Goal: Task Accomplishment & Management: Use online tool/utility

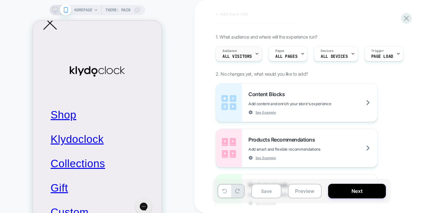
scroll to position [32, 0]
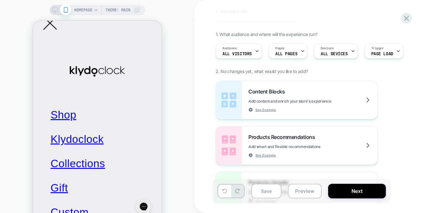
click at [24, 8] on div "HOMEPAGE Theme: MAIN" at bounding box center [97, 116] width 195 height 221
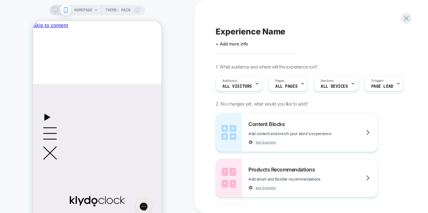
click at [16, 29] on div "HOMEPAGE Theme: MAIN" at bounding box center [97, 116] width 195 height 221
click at [405, 18] on icon at bounding box center [406, 18] width 9 height 9
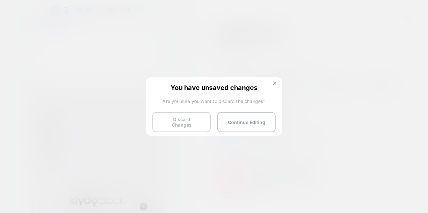
click at [179, 121] on button "Discard Changes" at bounding box center [182, 122] width 58 height 20
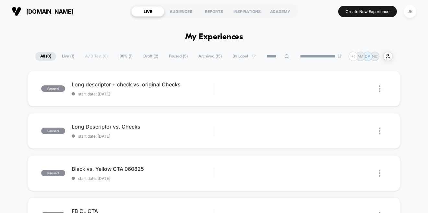
click at [142, 55] on span "Draft ( 2 )" at bounding box center [151, 56] width 25 height 9
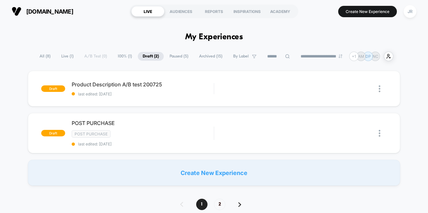
click at [209, 57] on span "Archived ( 15 )" at bounding box center [210, 56] width 33 height 9
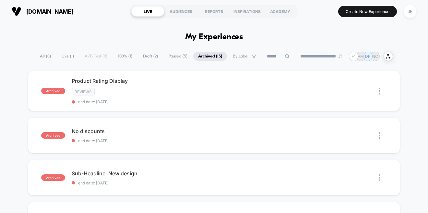
click at [142, 57] on span "Draft ( 2 )" at bounding box center [150, 56] width 25 height 9
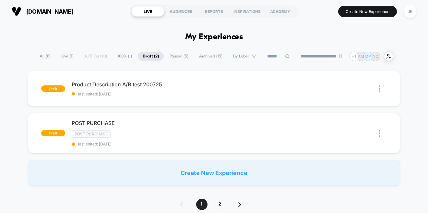
click at [115, 57] on span "100% ( 1 )" at bounding box center [125, 56] width 24 height 9
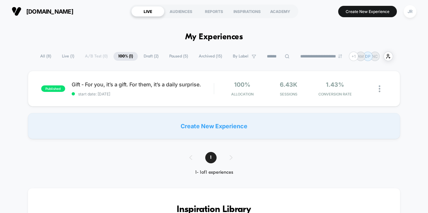
click at [146, 55] on span "Draft ( 2 )" at bounding box center [151, 56] width 25 height 9
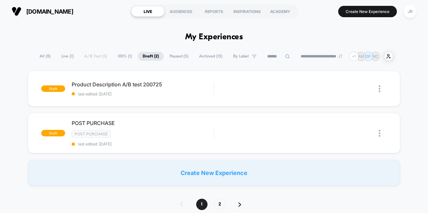
click at [43, 56] on span "All ( 8 )" at bounding box center [45, 56] width 21 height 9
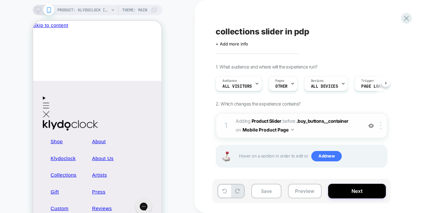
click at [316, 129] on span "#_loomi_addon_1757322654845 Adding Product Slider BEFORE .buy_buttons__containe…" at bounding box center [298, 126] width 124 height 18
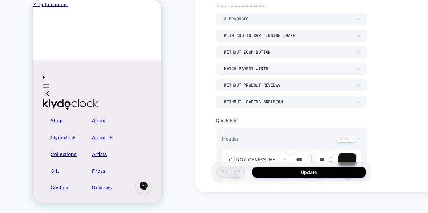
scroll to position [192, 0]
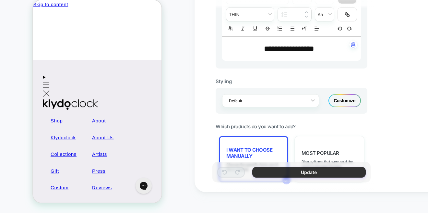
click at [0, 0] on button "Update" at bounding box center [0, 0] width 0 height 0
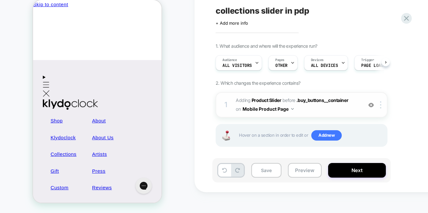
scroll to position [0, 0]
click at [310, 109] on span "#_loomi_addon_1757322654845 Adding Product Slider BEFORE .buy_buttons__containe…" at bounding box center [298, 105] width 124 height 18
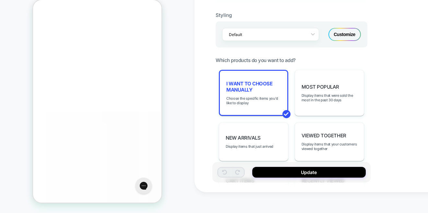
scroll to position [260, 0]
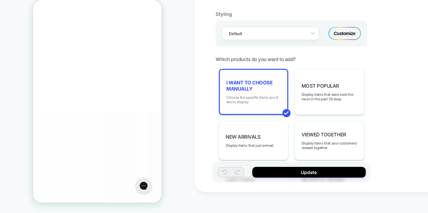
click at [0, 0] on span "Choose the specific items you'd like to display" at bounding box center [0, 0] width 0 height 0
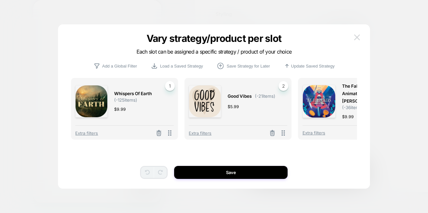
click at [359, 34] on img at bounding box center [357, 37] width 6 height 6
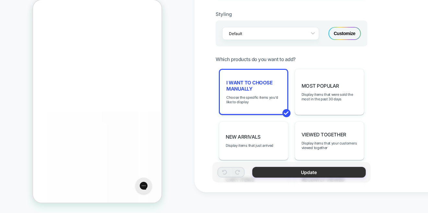
click at [288, 174] on button "Update" at bounding box center [310, 172] width 114 height 11
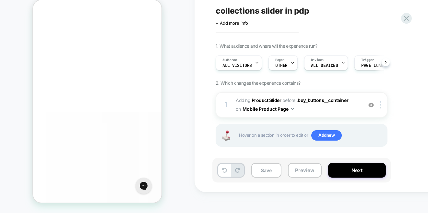
scroll to position [0, 0]
click at [0, 0] on button "Preview" at bounding box center [0, 0] width 0 height 0
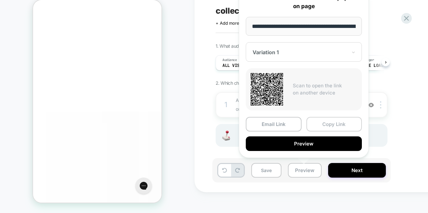
click at [321, 125] on button "Copy Link" at bounding box center [335, 124] width 56 height 15
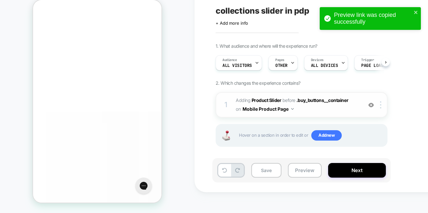
click at [326, 109] on span "#_loomi_addon_1757322654845 Adding Product Slider BEFORE .buy_buttons__containe…" at bounding box center [298, 105] width 124 height 18
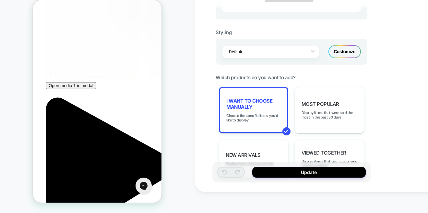
scroll to position [260, 0]
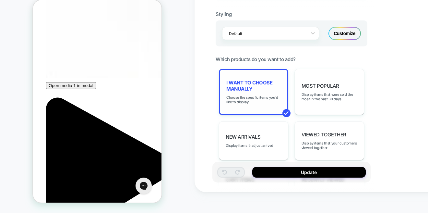
click at [267, 104] on div "I want to choose manually Choose the specific items you'd like to display" at bounding box center [253, 92] width 69 height 46
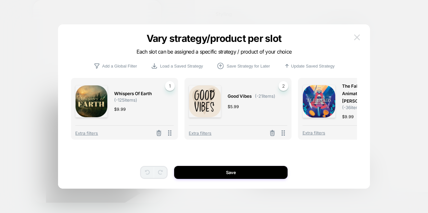
click at [0, 0] on img at bounding box center [0, 0] width 0 height 0
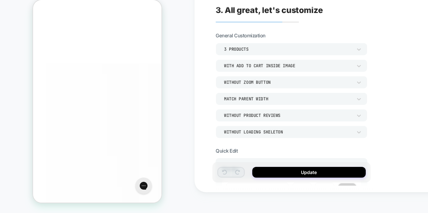
scroll to position [227, 0]
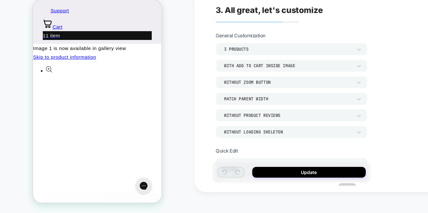
click at [0, 0] on div "**********" at bounding box center [0, 0] width 0 height 0
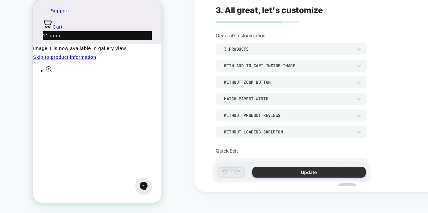
click at [260, 171] on button "Update" at bounding box center [310, 172] width 114 height 11
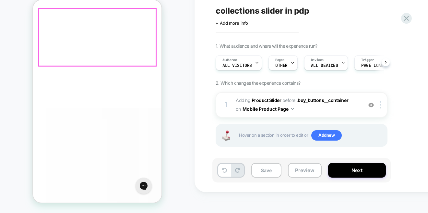
scroll to position [325, 0]
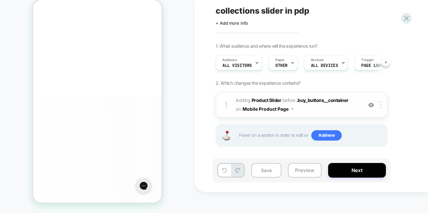
click at [370, 105] on img at bounding box center [372, 105] width 6 height 6
click at [0, 0] on img at bounding box center [0, 0] width 0 height 0
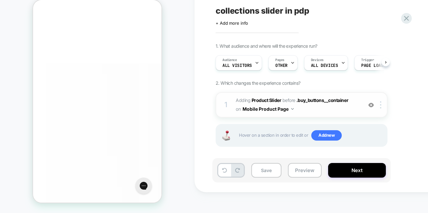
click at [371, 105] on img at bounding box center [372, 105] width 6 height 6
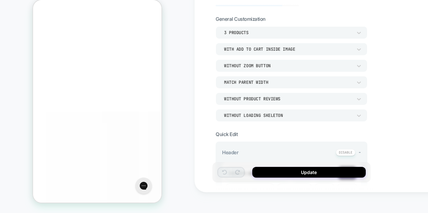
scroll to position [0, 0]
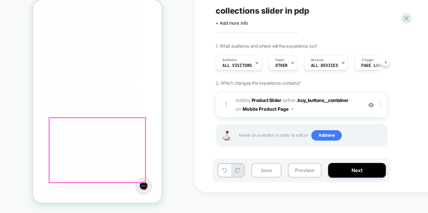
scroll to position [536, 0]
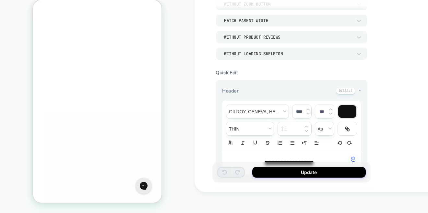
scroll to position [0, 0]
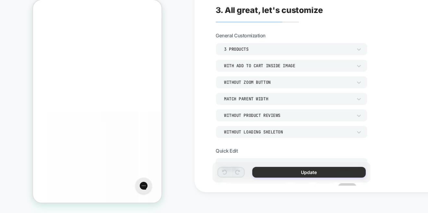
click at [275, 175] on button "Update" at bounding box center [310, 172] width 114 height 11
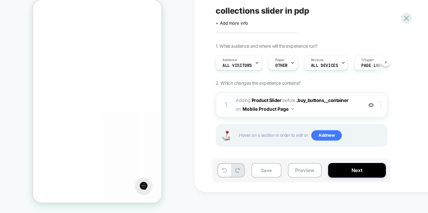
click at [381, 104] on img at bounding box center [380, 104] width 1 height 7
click at [381, 105] on img at bounding box center [380, 104] width 1 height 7
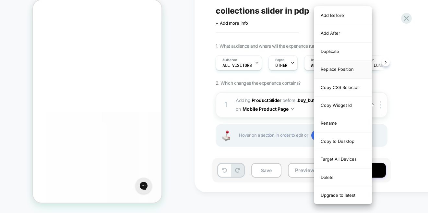
click at [0, 0] on div "Replace Position" at bounding box center [0, 0] width 0 height 0
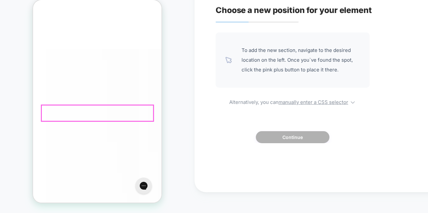
scroll to position [374, 0]
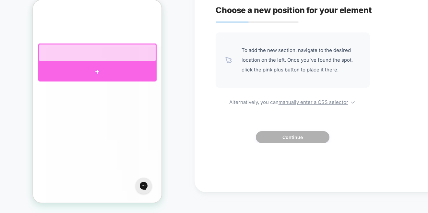
click at [95, 73] on div at bounding box center [97, 71] width 118 height 19
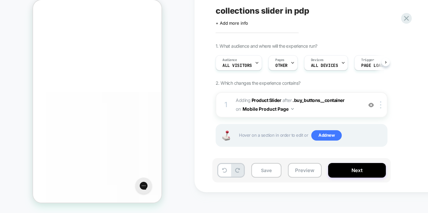
scroll to position [341, 0]
click at [382, 107] on div at bounding box center [382, 104] width 11 height 7
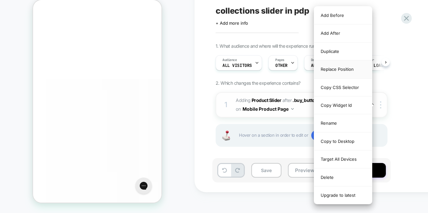
click at [349, 66] on div "Replace Position" at bounding box center [343, 69] width 58 height 18
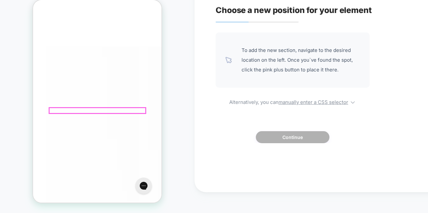
scroll to position [406, 0]
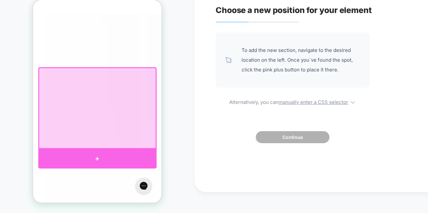
click at [95, 156] on div at bounding box center [97, 158] width 118 height 19
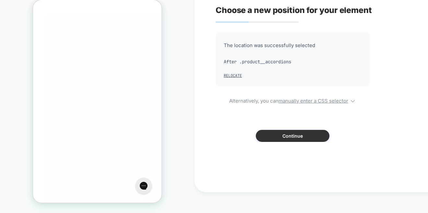
click at [271, 135] on button "Continue" at bounding box center [293, 136] width 74 height 12
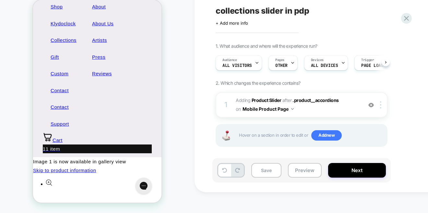
scroll to position [0, 0]
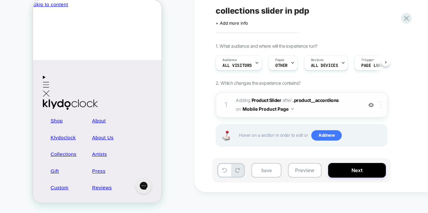
click at [380, 106] on img at bounding box center [380, 104] width 1 height 7
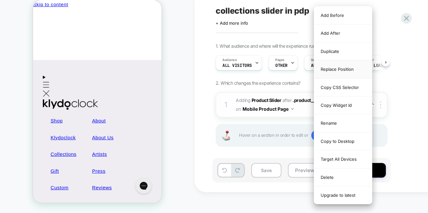
click at [340, 66] on div "Replace Position" at bounding box center [343, 69] width 58 height 18
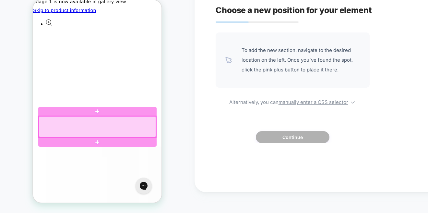
scroll to position [292, 0]
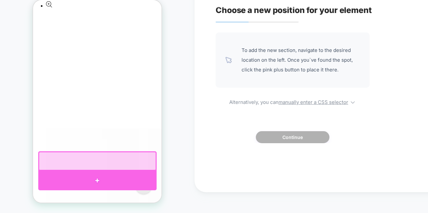
click at [96, 179] on div at bounding box center [97, 180] width 118 height 19
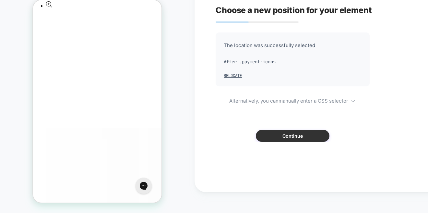
click at [290, 136] on button "Continue" at bounding box center [293, 136] width 74 height 12
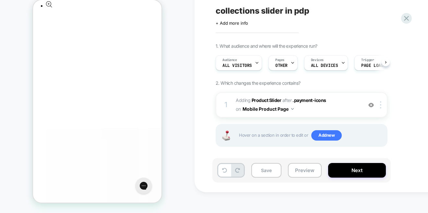
scroll to position [0, 0]
click at [306, 171] on button "Preview" at bounding box center [305, 170] width 34 height 15
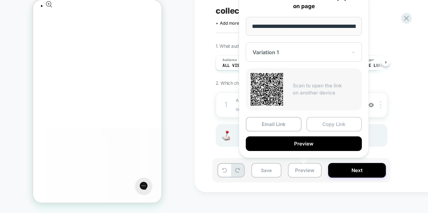
click at [324, 120] on button "Copy Link" at bounding box center [335, 124] width 56 height 15
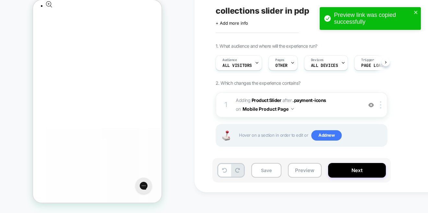
scroll to position [0, 1]
click at [382, 105] on div at bounding box center [382, 104] width 11 height 7
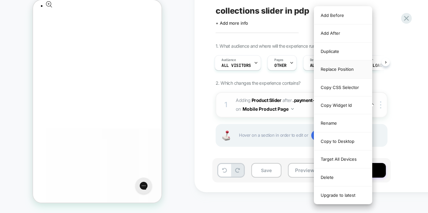
click at [350, 67] on div "Replace Position" at bounding box center [343, 69] width 58 height 18
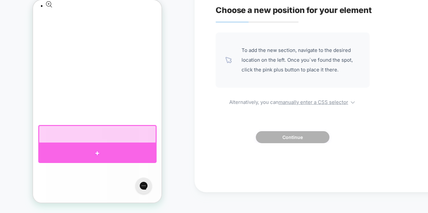
click at [97, 153] on div at bounding box center [97, 152] width 118 height 19
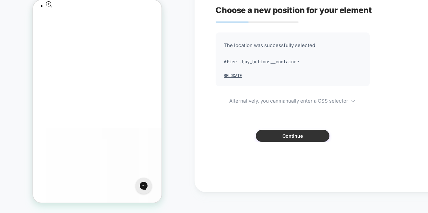
click at [274, 136] on button "Continue" at bounding box center [293, 136] width 74 height 12
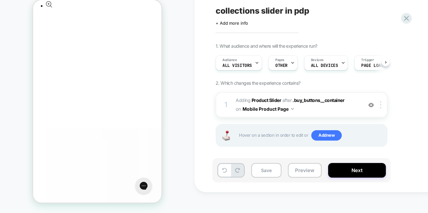
scroll to position [0, 0]
click at [341, 113] on span "#_loomi_addon_1757322654845 Adding Product Slider AFTER .buy_buttons__container…" at bounding box center [298, 105] width 124 height 18
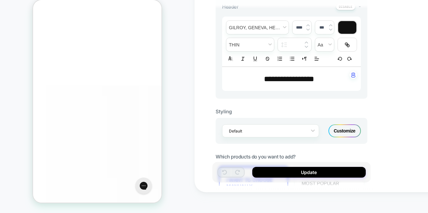
scroll to position [325, 0]
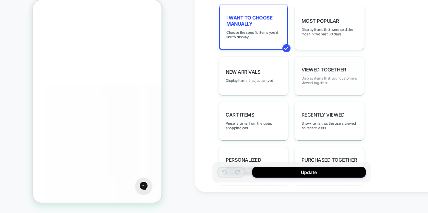
click at [309, 76] on span "Display items that your customers viewed together" at bounding box center [330, 80] width 56 height 9
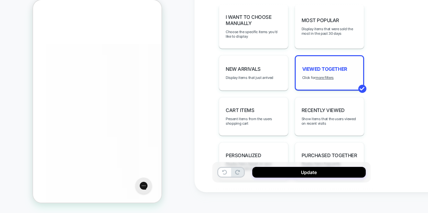
scroll to position [400, 0]
click at [272, 76] on span "Display items that just arrived" at bounding box center [250, 77] width 48 height 5
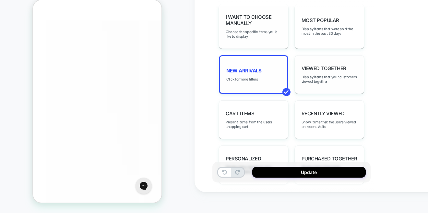
click at [274, 39] on div "I want to choose manually Choose the specific items you'd like to display" at bounding box center [253, 26] width 69 height 45
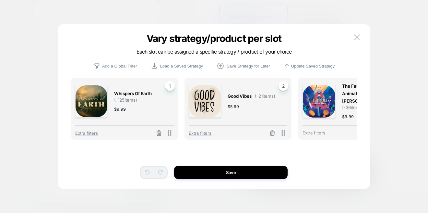
click at [134, 122] on div "Whispers of Earth ( -125 items) $ 9.99 1 Extra filters" at bounding box center [124, 109] width 107 height 62
click at [150, 112] on div "$ 9.99" at bounding box center [140, 109] width 53 height 7
click at [0, 0] on icon at bounding box center [0, 0] width 0 height 0
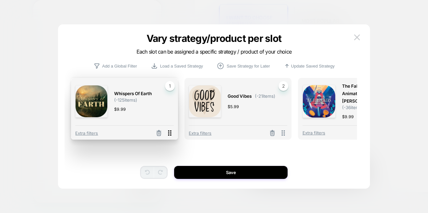
click at [0, 0] on icon at bounding box center [0, 0] width 0 height 0
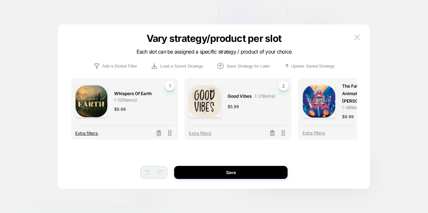
click at [93, 133] on span "Extra filters" at bounding box center [86, 132] width 23 height 5
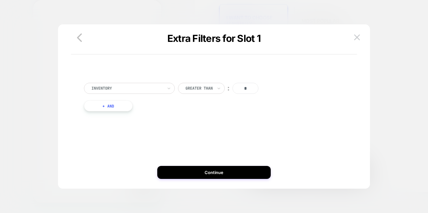
click at [162, 90] on div at bounding box center [127, 88] width 71 height 6
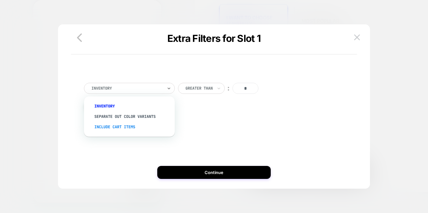
click at [133, 126] on div "Include Cart Items" at bounding box center [133, 127] width 84 height 10
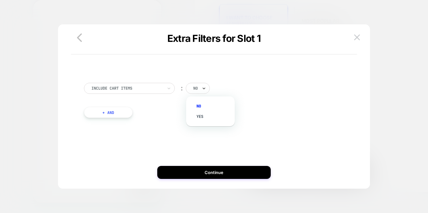
click at [206, 87] on icon at bounding box center [204, 88] width 5 height 6
click at [203, 117] on div "yes" at bounding box center [214, 116] width 42 height 10
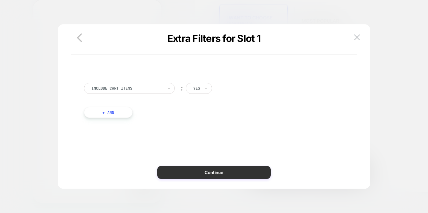
click at [203, 170] on button "Continue" at bounding box center [214, 172] width 114 height 13
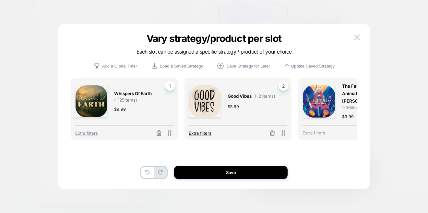
click at [200, 131] on span "Extra filters" at bounding box center [200, 132] width 23 height 5
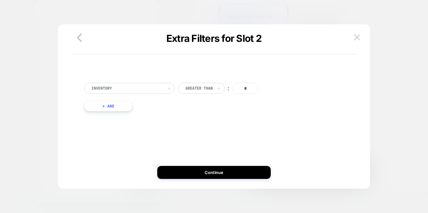
click at [143, 88] on div at bounding box center [127, 88] width 71 height 6
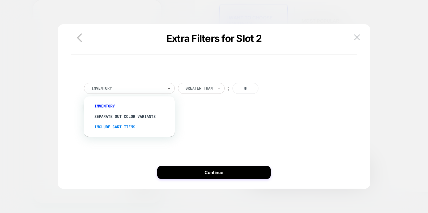
click at [112, 126] on div "Include Cart Items" at bounding box center [133, 127] width 84 height 10
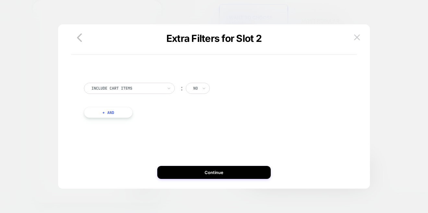
click at [196, 88] on input "text" at bounding box center [194, 88] width 3 height 6
click at [201, 115] on div "yes" at bounding box center [214, 116] width 42 height 10
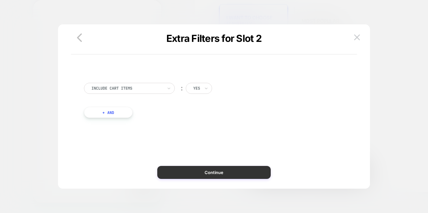
click at [190, 172] on button "Continue" at bounding box center [214, 172] width 114 height 13
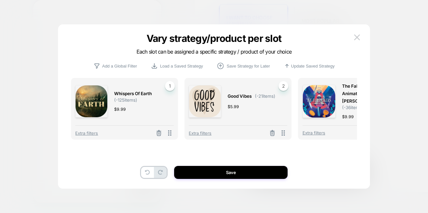
click at [340, 125] on div "Extra filters" at bounding box center [354, 131] width 102 height 12
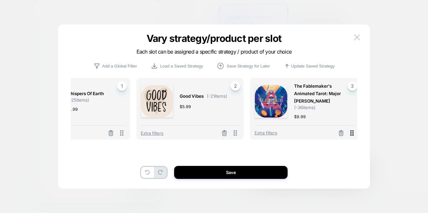
click at [348, 133] on div "Extra filters" at bounding box center [306, 131] width 102 height 12
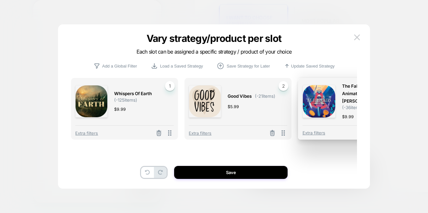
click at [349, 134] on div "Extra filters" at bounding box center [354, 131] width 102 height 12
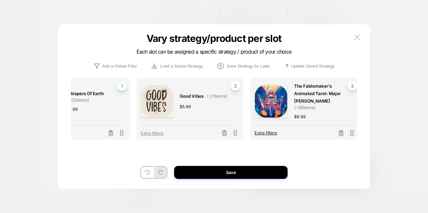
click at [271, 131] on span "Extra filters" at bounding box center [266, 132] width 23 height 5
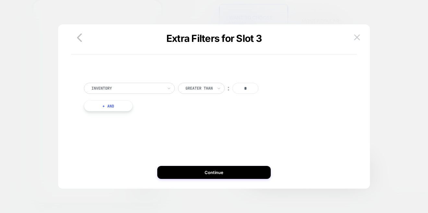
click at [157, 92] on div "Inventory" at bounding box center [127, 88] width 73 height 7
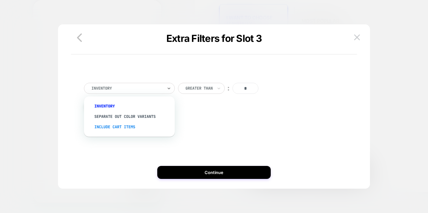
click at [140, 128] on div "Include Cart Items" at bounding box center [133, 127] width 84 height 10
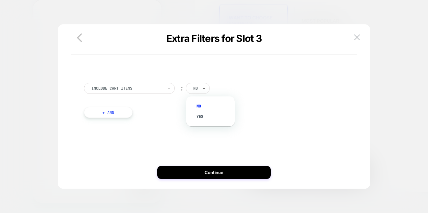
click at [206, 92] on div at bounding box center [204, 88] width 5 height 10
click at [204, 115] on div "yes" at bounding box center [214, 116] width 42 height 10
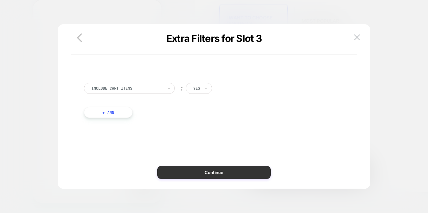
click at [234, 171] on button "Continue" at bounding box center [214, 172] width 114 height 13
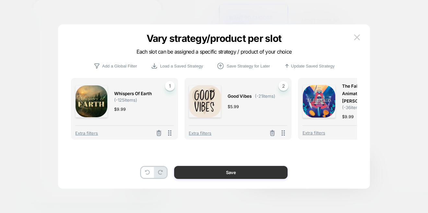
click at [240, 170] on button "Save" at bounding box center [231, 172] width 114 height 13
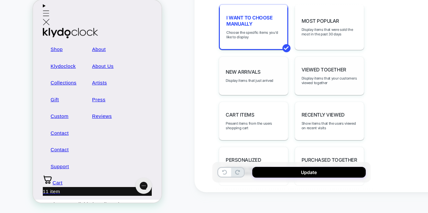
scroll to position [43, 0]
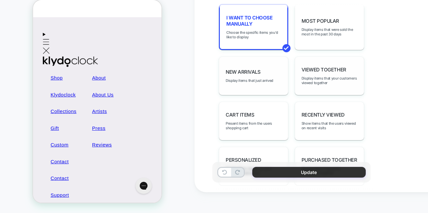
click at [276, 177] on button "Update" at bounding box center [310, 172] width 114 height 11
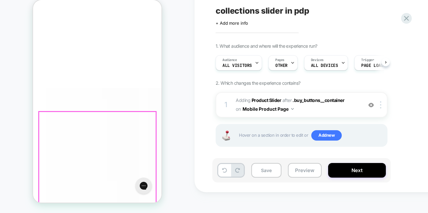
scroll to position [335, 0]
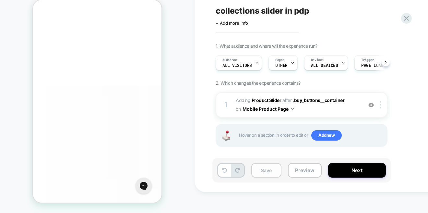
click at [259, 174] on button "Save" at bounding box center [267, 170] width 30 height 15
click at [298, 172] on button "Preview" at bounding box center [305, 170] width 34 height 15
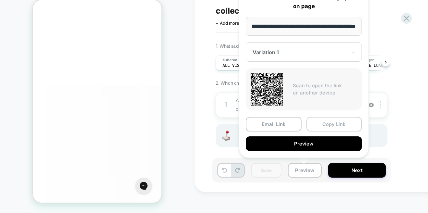
scroll to position [0, 0]
click at [327, 124] on button "Copy Link" at bounding box center [335, 124] width 56 height 15
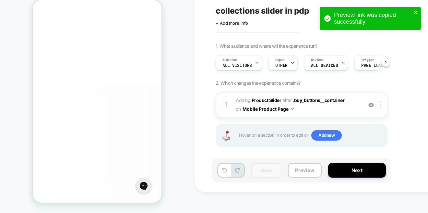
click at [327, 110] on span "#_loomi_addon_1757322654845 Adding Product Slider AFTER .buy_buttons__container…" at bounding box center [298, 105] width 124 height 18
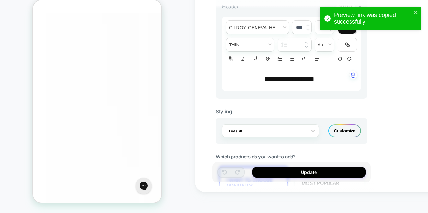
scroll to position [325, 0]
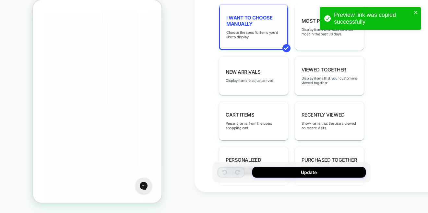
click at [256, 43] on div "I want to choose manually Choose the specific items you'd like to display" at bounding box center [253, 27] width 69 height 46
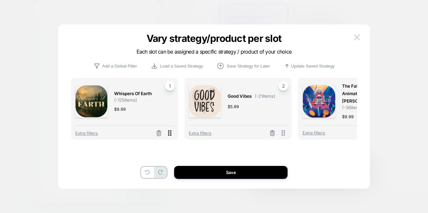
click at [169, 132] on icon at bounding box center [169, 133] width 3 height 6
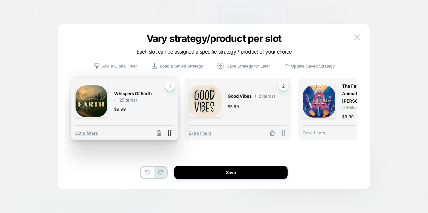
click at [171, 133] on icon at bounding box center [170, 133] width 8 height 8
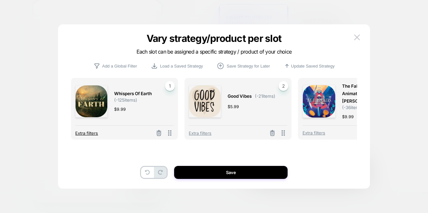
click at [94, 132] on span "Extra filters" at bounding box center [86, 132] width 23 height 5
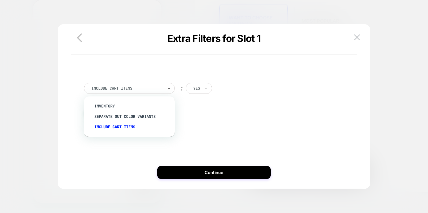
click at [159, 92] on div "Include Cart Items" at bounding box center [129, 88] width 91 height 11
click at [116, 104] on div "Inventory" at bounding box center [133, 106] width 84 height 10
click at [155, 89] on div at bounding box center [127, 88] width 71 height 6
click at [131, 126] on div "Include Cart Items" at bounding box center [133, 127] width 84 height 10
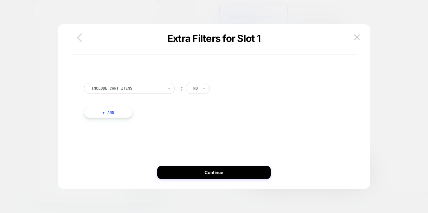
click at [81, 36] on icon "button" at bounding box center [79, 37] width 13 height 13
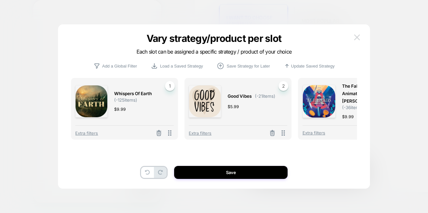
click at [358, 35] on img at bounding box center [357, 37] width 6 height 6
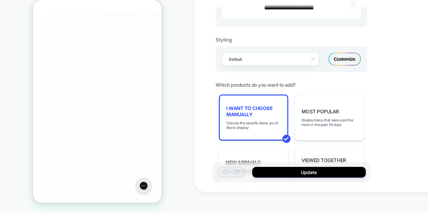
scroll to position [227, 0]
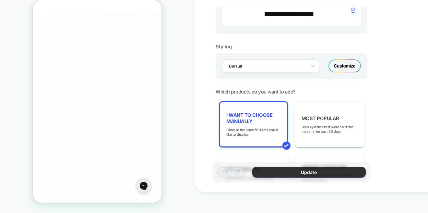
click at [272, 172] on button "Update" at bounding box center [310, 172] width 114 height 11
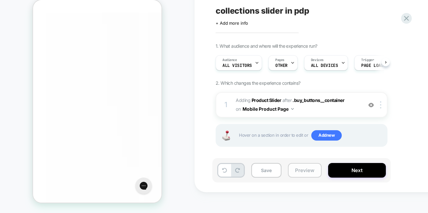
scroll to position [0, 0]
click at [300, 171] on button "Preview" at bounding box center [305, 170] width 34 height 15
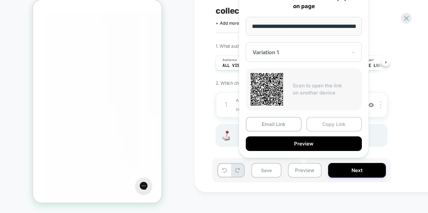
click at [325, 123] on button "Copy Link" at bounding box center [335, 124] width 56 height 15
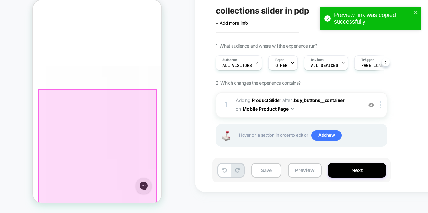
scroll to position [310, 0]
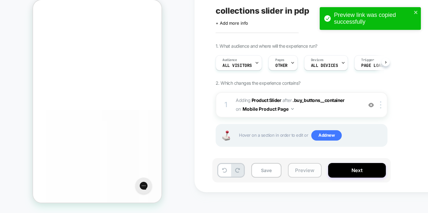
click at [306, 170] on button "Preview" at bounding box center [305, 170] width 34 height 15
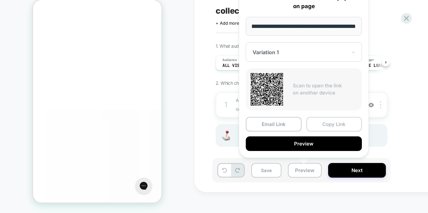
scroll to position [0, 0]
click at [332, 123] on button "Copy Link" at bounding box center [335, 124] width 56 height 15
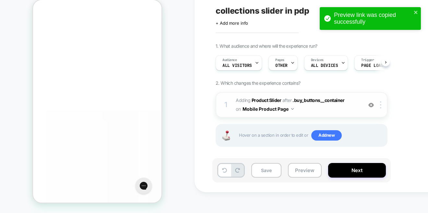
click at [328, 111] on span "#_loomi_addon_1757322654845 Adding Product Slider AFTER .buy_buttons__container…" at bounding box center [298, 105] width 124 height 18
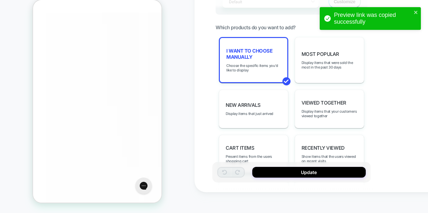
scroll to position [292, 0]
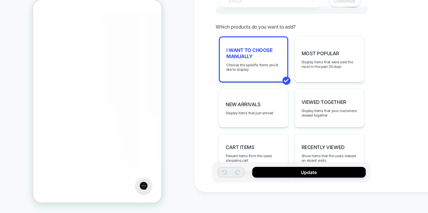
click at [268, 74] on div "I want to choose manually Choose the specific items you'd like to display" at bounding box center [253, 59] width 69 height 46
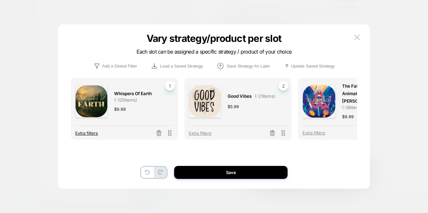
click at [81, 132] on span "Extra filters" at bounding box center [86, 132] width 23 height 5
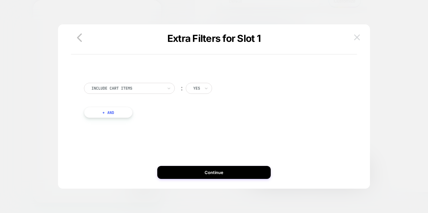
click at [357, 38] on img at bounding box center [357, 37] width 6 height 6
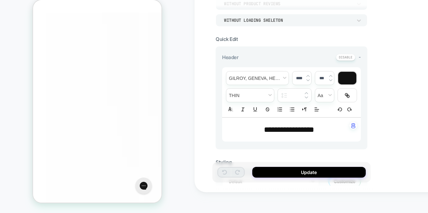
scroll to position [130, 0]
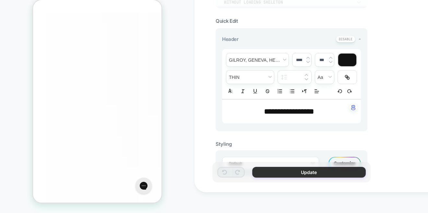
click at [285, 173] on button "Update" at bounding box center [310, 172] width 114 height 11
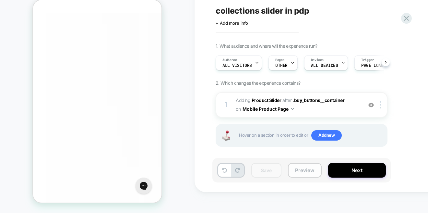
scroll to position [0, 0]
click at [300, 169] on button "Preview" at bounding box center [305, 170] width 34 height 15
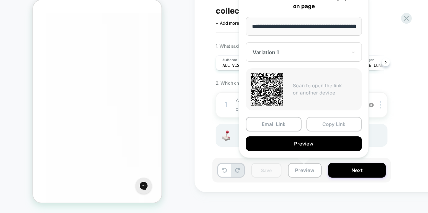
click at [334, 124] on button "Copy Link" at bounding box center [335, 124] width 56 height 15
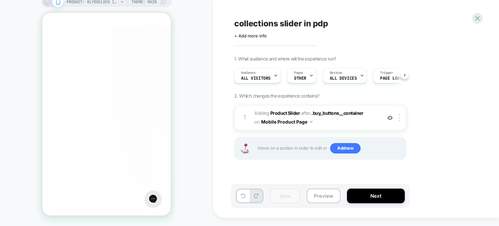
scroll to position [8, 0]
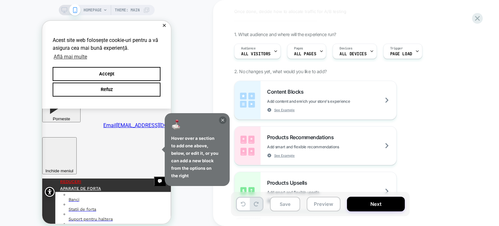
click at [0, 0] on icon at bounding box center [0, 0] width 0 height 0
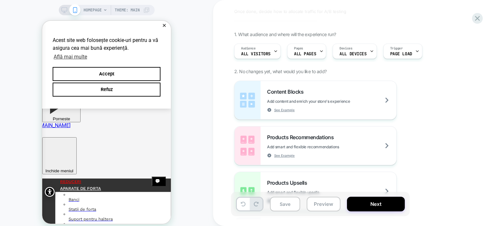
click at [66, 9] on rect at bounding box center [64, 9] width 6 height 4
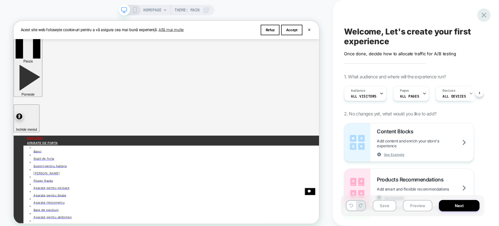
click at [483, 17] on icon at bounding box center [483, 15] width 9 height 9
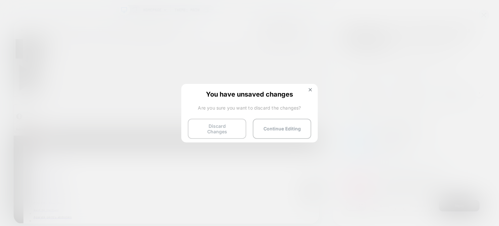
click at [217, 130] on button "Discard Changes" at bounding box center [217, 128] width 58 height 20
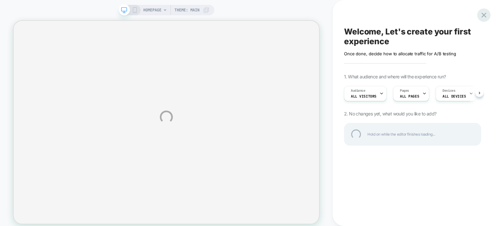
click at [484, 15] on div at bounding box center [483, 14] width 13 height 13
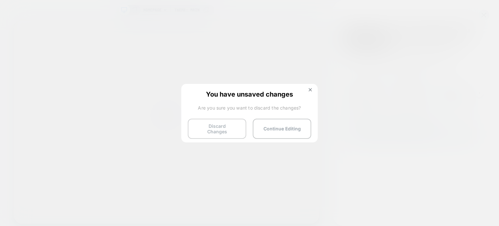
click at [210, 129] on button "Discard Changes" at bounding box center [217, 128] width 58 height 20
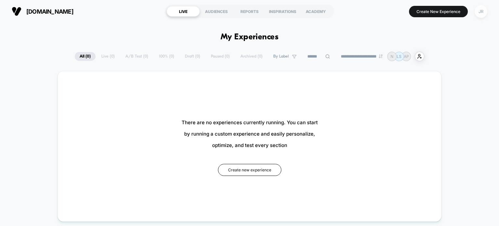
click at [481, 11] on div "JR" at bounding box center [480, 11] width 13 height 13
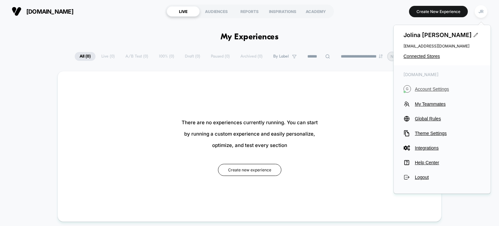
click at [439, 89] on span "Account Settings" at bounding box center [447, 88] width 66 height 5
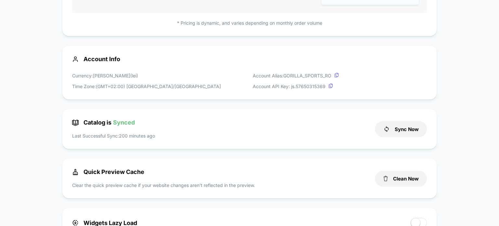
scroll to position [162, 0]
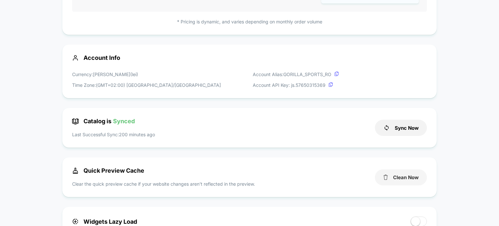
click at [383, 175] on icon at bounding box center [385, 176] width 5 height 5
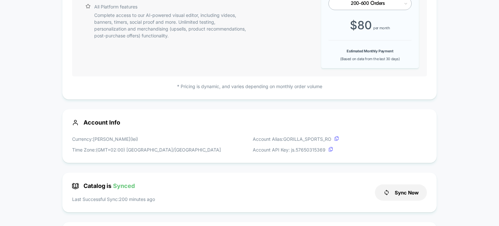
scroll to position [0, 0]
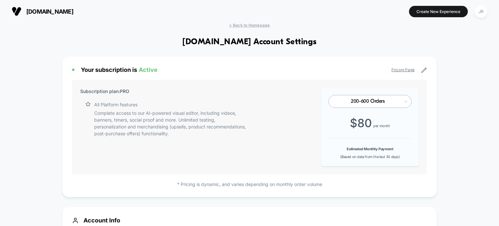
click at [67, 10] on span "[DOMAIN_NAME]" at bounding box center [49, 11] width 47 height 7
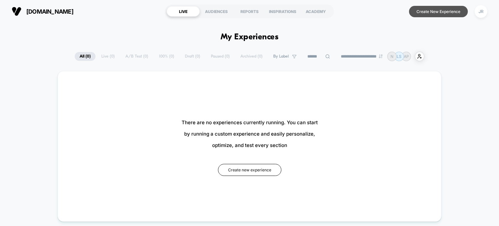
click at [416, 13] on button "Create New Experience" at bounding box center [438, 11] width 59 height 11
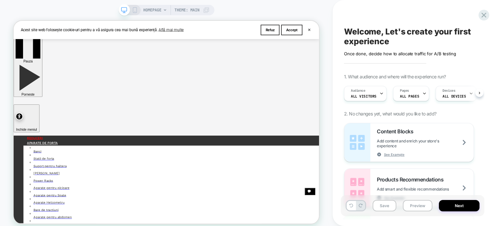
click at [207, 9] on icon at bounding box center [206, 10] width 6 height 6
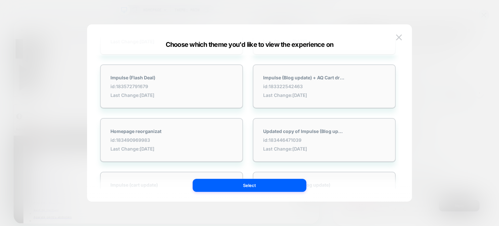
scroll to position [617, 0]
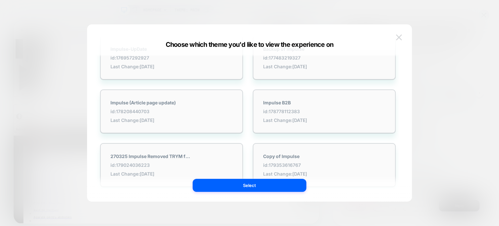
click at [401, 37] on img at bounding box center [399, 37] width 6 height 6
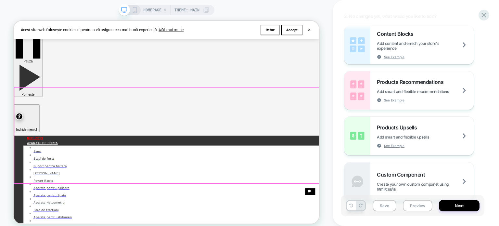
scroll to position [0, 0]
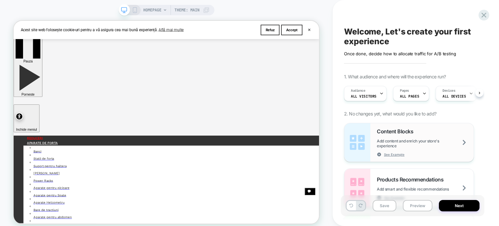
scroll to position [32, 0]
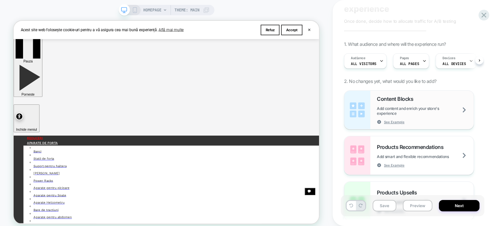
click at [462, 110] on span "Add content and enrich your store's experience" at bounding box center [424, 111] width 97 height 10
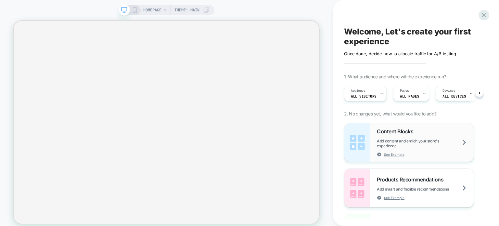
click at [460, 142] on span "Add content and enrich your store's experience" at bounding box center [424, 143] width 97 height 10
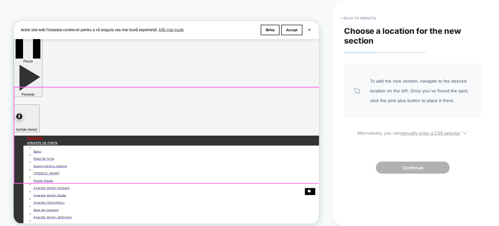
scroll to position [97, 0]
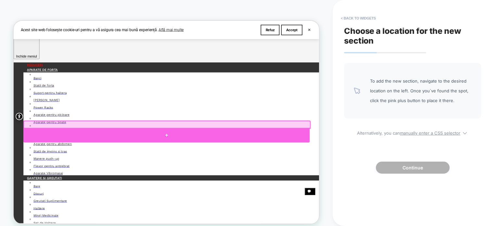
click at [216, 173] on div at bounding box center [217, 172] width 381 height 19
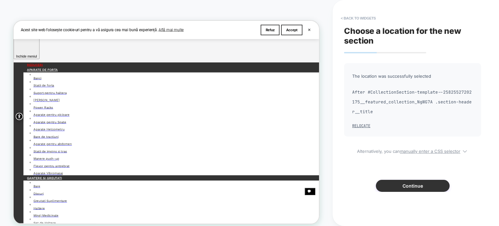
click at [405, 108] on button "Continue" at bounding box center [216, 103] width 380 height 10
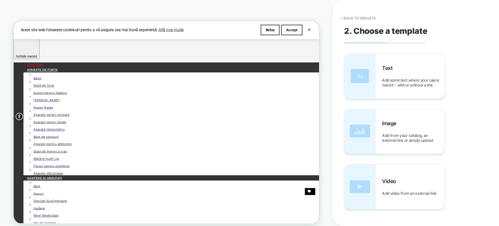
click at [404, 75] on div "Text Add some text where your users need it - with or without a link" at bounding box center [413, 76] width 62 height 23
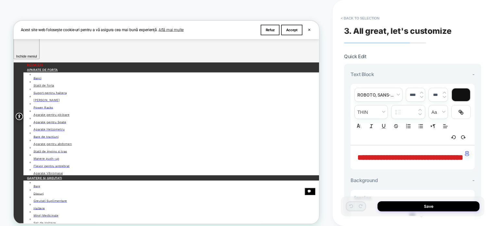
drag, startPoint x: 425, startPoint y: 168, endPoint x: 404, endPoint y: 166, distance: 20.6
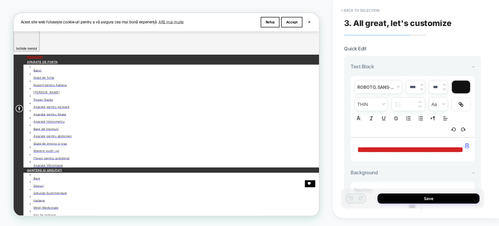
scroll to position [65, 0]
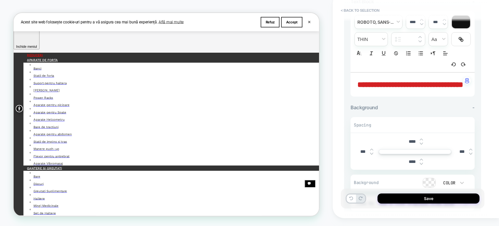
scroll to position [64, 0]
click at [425, 89] on span "**********" at bounding box center [410, 85] width 106 height 8
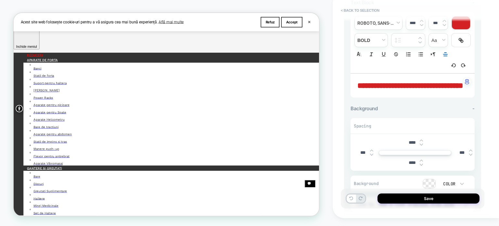
scroll to position [32, 0]
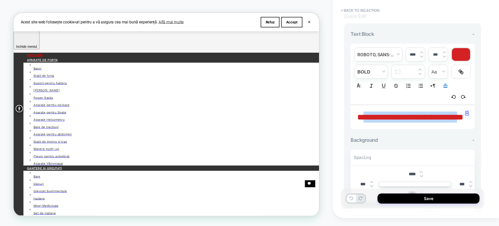
drag, startPoint x: 421, startPoint y: 125, endPoint x: 383, endPoint y: 102, distance: 44.9
click at [370, 117] on span "**********" at bounding box center [410, 117] width 106 height 8
type input "***"
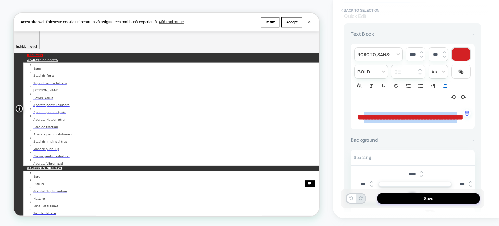
drag, startPoint x: 368, startPoint y: 116, endPoint x: 422, endPoint y: 126, distance: 54.5
click at [422, 121] on span "**********" at bounding box center [410, 117] width 106 height 8
drag, startPoint x: 412, startPoint y: 53, endPoint x: 411, endPoint y: 59, distance: 6.2
type input "***"
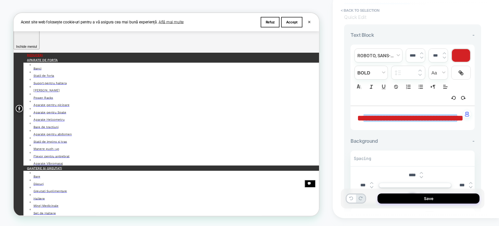
scroll to position [0, 0]
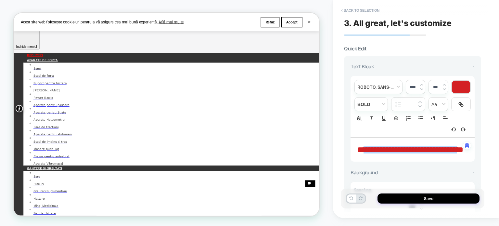
type input "****"
click at [456, 82] on div at bounding box center [460, 86] width 18 height 13
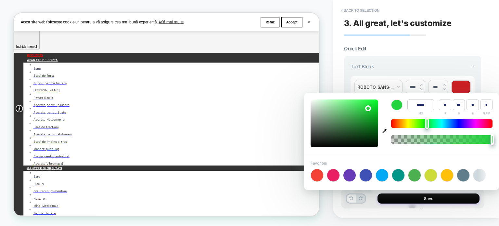
type input "******"
type input "**"
type input "***"
type input "**"
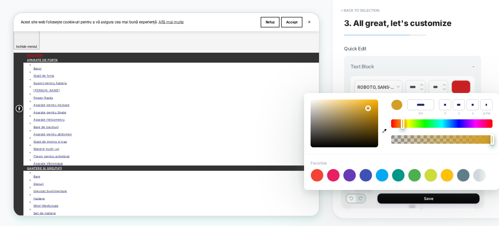
type input "******"
type input "***"
type input "**"
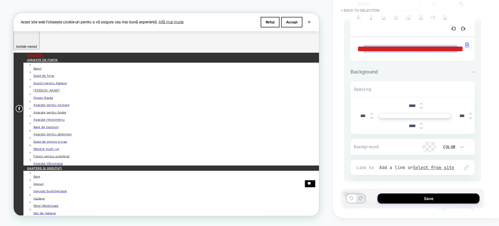
scroll to position [161, 0]
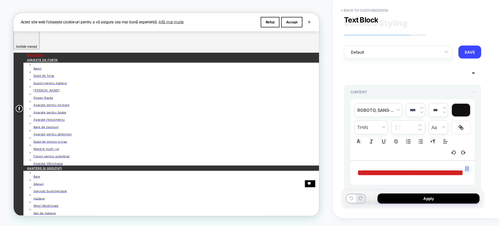
scroll to position [65, 0]
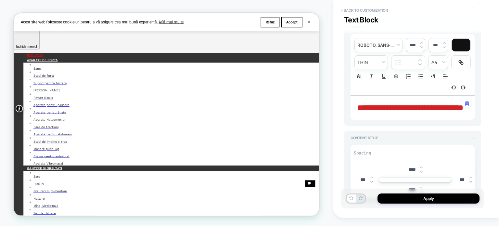
drag, startPoint x: 368, startPoint y: 105, endPoint x: 425, endPoint y: 119, distance: 58.5
click at [425, 111] on strong "**********" at bounding box center [410, 108] width 106 height 8
drag, startPoint x: 424, startPoint y: 117, endPoint x: 367, endPoint y: 105, distance: 58.2
click at [367, 105] on strong "**********" at bounding box center [410, 108] width 106 height 8
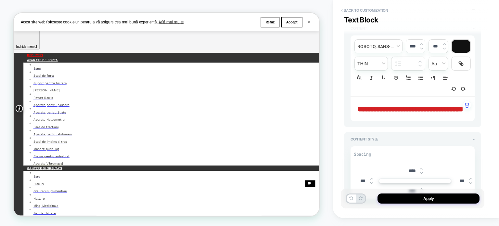
drag, startPoint x: 423, startPoint y: 118, endPoint x: 373, endPoint y: 107, distance: 51.5
click at [373, 107] on strong "**********" at bounding box center [410, 109] width 106 height 8
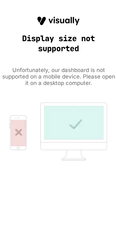
scroll to position [0, 0]
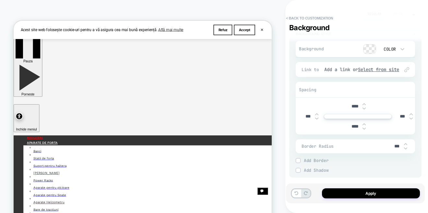
drag, startPoint x: 219, startPoint y: 11, endPoint x: 314, endPoint y: 179, distance: 192.6
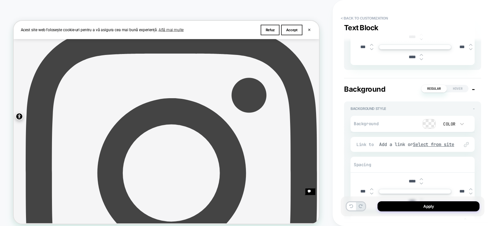
scroll to position [430, 0]
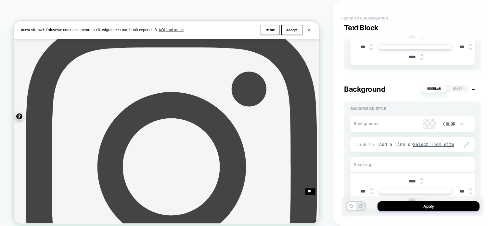
click at [0, 0] on button "< Back to customization" at bounding box center [0, 0] width 0 height 0
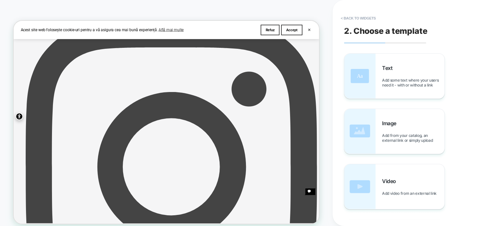
click at [421, 123] on div "Image Add from your catalog, an external link or simply upload" at bounding box center [413, 131] width 62 height 23
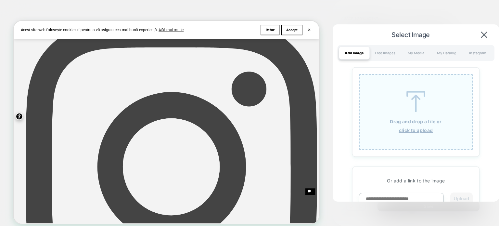
click at [484, 32] on img at bounding box center [483, 34] width 6 height 6
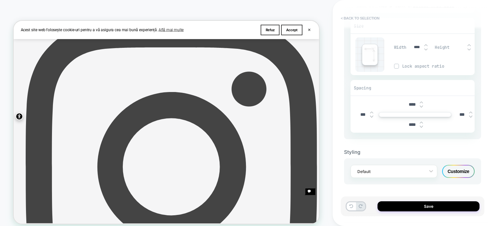
scroll to position [0, 0]
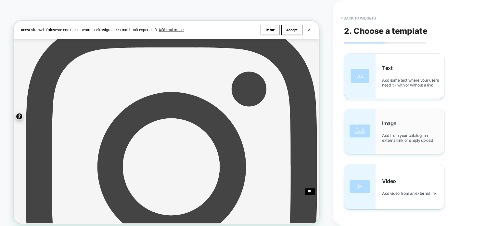
click at [416, 117] on div "Image Add from your catalog, an external link or simply upload" at bounding box center [394, 131] width 100 height 45
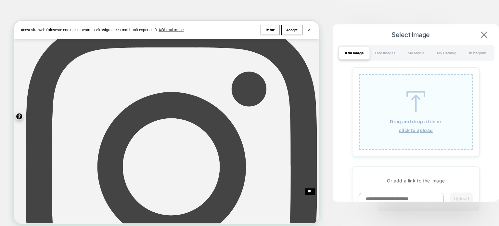
click at [483, 34] on img at bounding box center [483, 34] width 6 height 6
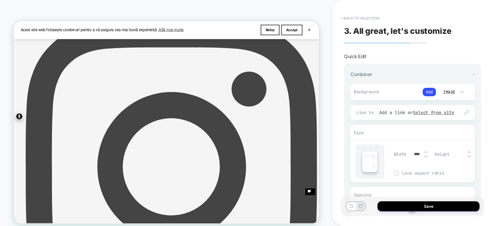
click at [344, 18] on button "< Back to selection" at bounding box center [359, 18] width 45 height 10
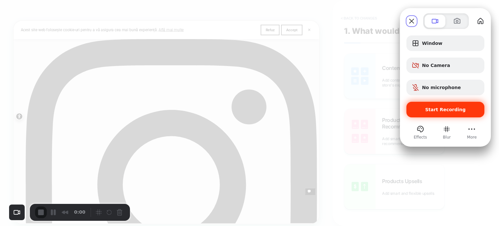
click at [442, 107] on span "Start Recording" at bounding box center [445, 109] width 41 height 5
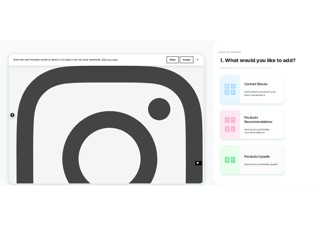
scroll to position [97, 0]
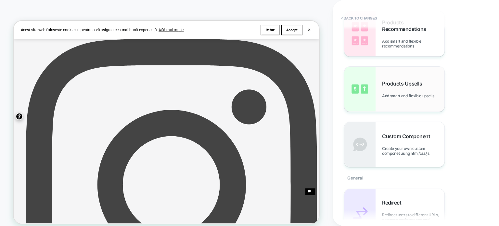
click at [421, 74] on div "Products Upsells Add smart and flexible upsells" at bounding box center [394, 89] width 100 height 45
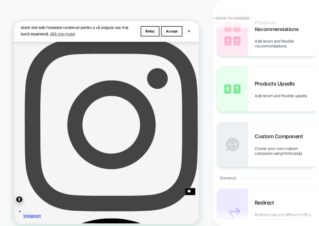
scroll to position [0, 0]
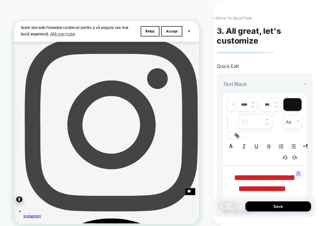
scroll to position [97, 0]
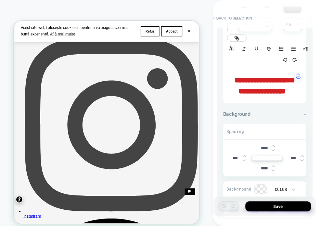
drag, startPoint x: 243, startPoint y: 79, endPoint x: 264, endPoint y: 100, distance: 30.1
click at [264, 95] on strong "**********" at bounding box center [263, 85] width 59 height 19
drag, startPoint x: 264, startPoint y: 100, endPoint x: 244, endPoint y: 79, distance: 29.4
click at [244, 79] on strong "**********" at bounding box center [263, 85] width 59 height 19
drag, startPoint x: 244, startPoint y: 78, endPoint x: 266, endPoint y: 102, distance: 32.4
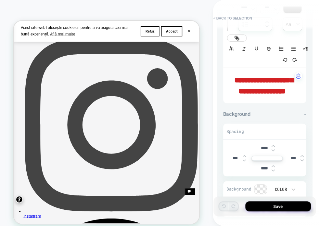
click at [266, 95] on strong "**********" at bounding box center [263, 85] width 59 height 19
click at [0, 0] on p "**********" at bounding box center [0, 0] width 0 height 0
drag, startPoint x: 286, startPoint y: 103, endPoint x: 239, endPoint y: 81, distance: 51.9
click at [0, 0] on p "**********" at bounding box center [0, 0] width 0 height 0
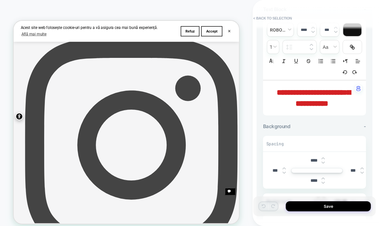
scroll to position [55, 0]
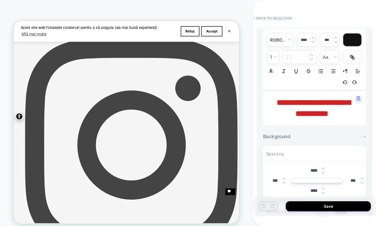
drag, startPoint x: 350, startPoint y: 113, endPoint x: 298, endPoint y: 102, distance: 53.3
click at [298, 102] on div "**********" at bounding box center [314, 107] width 103 height 35
drag, startPoint x: 353, startPoint y: 114, endPoint x: 291, endPoint y: 101, distance: 63.3
click at [0, 0] on p "**********" at bounding box center [0, 0] width 0 height 0
drag, startPoint x: 357, startPoint y: 112, endPoint x: 287, endPoint y: 99, distance: 71.0
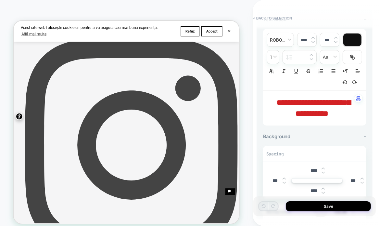
click at [287, 99] on div "**********" at bounding box center [314, 107] width 103 height 35
drag, startPoint x: 338, startPoint y: 109, endPoint x: 294, endPoint y: 100, distance: 45.1
click at [294, 100] on div "**********" at bounding box center [314, 107] width 103 height 35
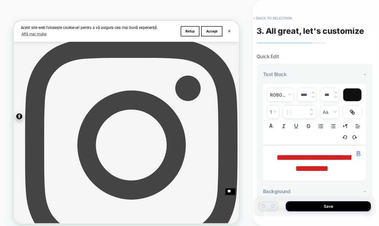
scroll to position [0, 0]
click at [0, 0] on button "< Back to selection" at bounding box center [0, 0] width 0 height 0
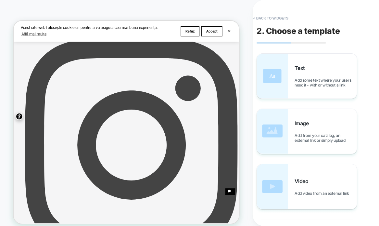
click at [0, 0] on div "Image Add from your catalog, an external link or simply upload" at bounding box center [0, 0] width 0 height 0
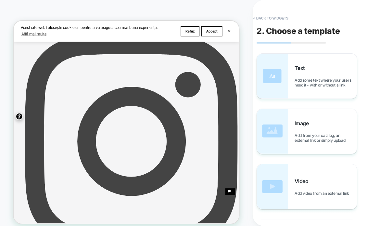
scroll to position [410, 0]
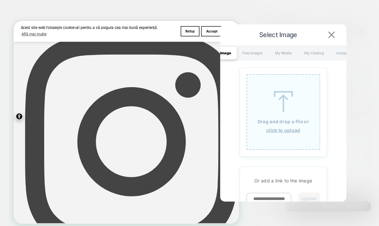
click at [0, 0] on img at bounding box center [0, 0] width 0 height 0
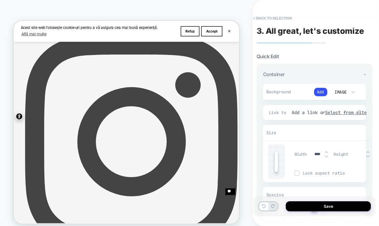
scroll to position [0, 0]
click at [0, 0] on button "< Back to selection" at bounding box center [0, 0] width 0 height 0
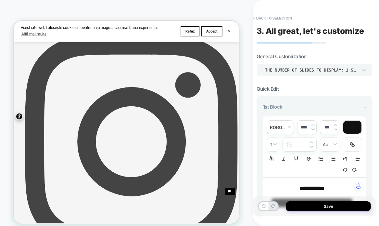
type textarea "*"
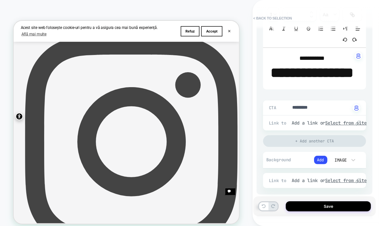
drag, startPoint x: 353, startPoint y: 90, endPoint x: 306, endPoint y: 72, distance: 50.4
click at [306, 72] on p "**********" at bounding box center [311, 73] width 85 height 20
drag, startPoint x: 306, startPoint y: 72, endPoint x: 297, endPoint y: 70, distance: 9.2
click at [297, 70] on strong "**********" at bounding box center [312, 73] width 83 height 14
drag, startPoint x: 285, startPoint y: 70, endPoint x: 352, endPoint y: 94, distance: 71.8
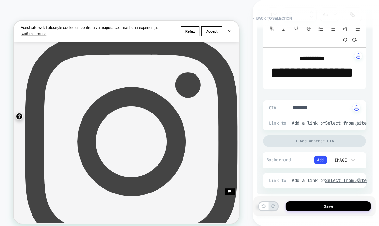
click at [352, 83] on p "**********" at bounding box center [311, 73] width 85 height 20
drag, startPoint x: 352, startPoint y: 94, endPoint x: 298, endPoint y: 74, distance: 57.9
click at [298, 74] on p "**********" at bounding box center [311, 73] width 85 height 20
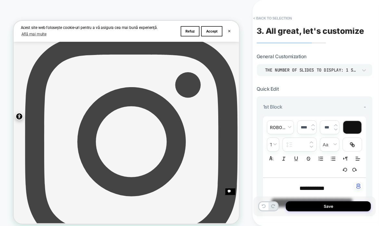
scroll to position [0, 0]
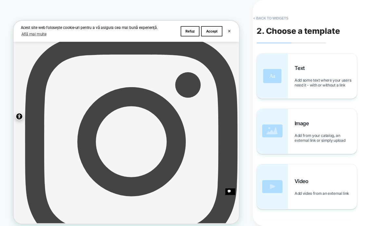
scroll to position [162, 0]
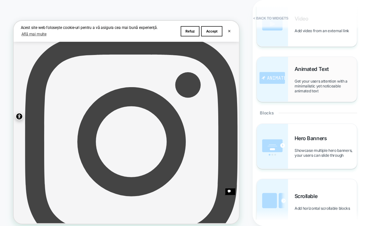
click at [322, 86] on span "Get your users attention with a minimalistic yet noticeable animated text" at bounding box center [325, 86] width 62 height 15
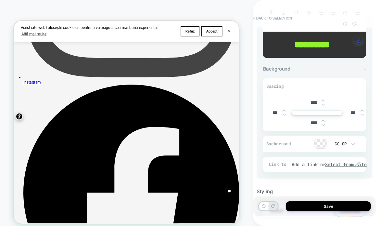
scroll to position [201, 0]
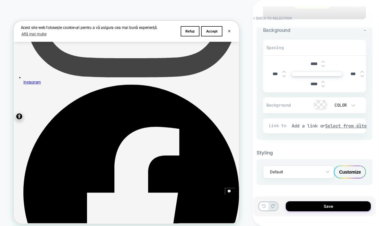
click at [352, 171] on div "Customize" at bounding box center [350, 171] width 32 height 13
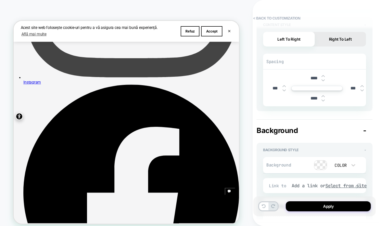
scroll to position [0, 0]
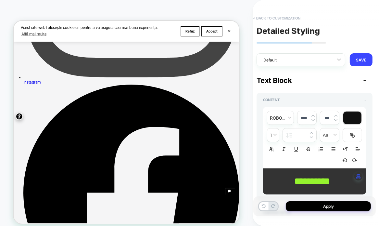
click at [269, 17] on button "< Back to customization" at bounding box center [277, 18] width 54 height 10
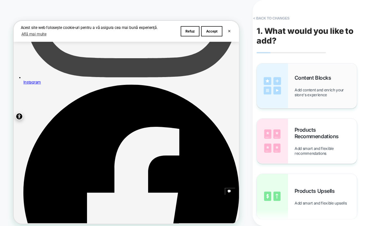
click at [305, 96] on span "Add content and enrich your store's experience" at bounding box center [325, 92] width 62 height 10
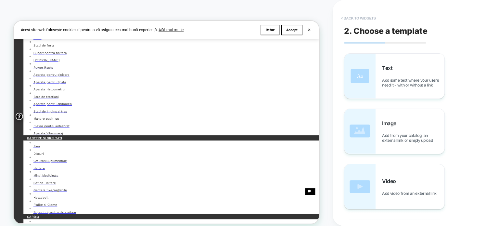
click at [345, 18] on button "< Back to widgets" at bounding box center [358, 18] width 42 height 10
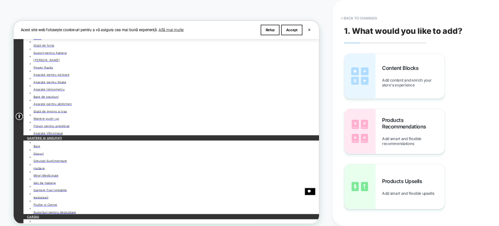
click at [0, 0] on button "< Back to changes" at bounding box center [0, 0] width 0 height 0
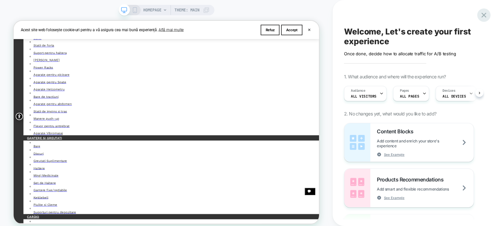
click at [482, 16] on icon at bounding box center [483, 15] width 9 height 9
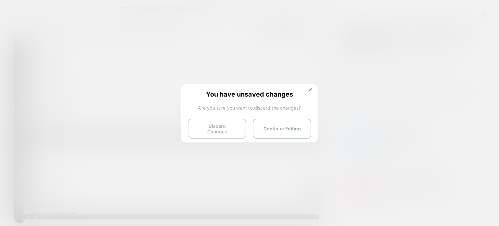
click at [225, 130] on button "Discard Changes" at bounding box center [217, 128] width 58 height 20
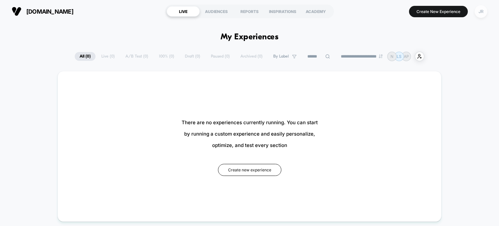
click at [482, 10] on div "JR" at bounding box center [480, 11] width 13 height 13
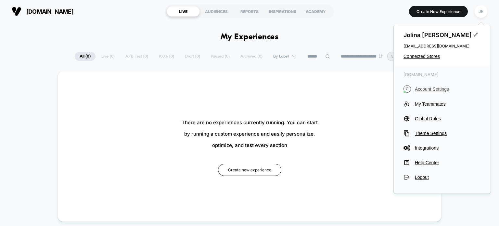
click at [440, 89] on span "Account Settings" at bounding box center [447, 88] width 66 height 5
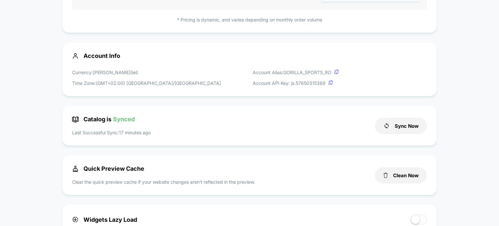
scroll to position [195, 0]
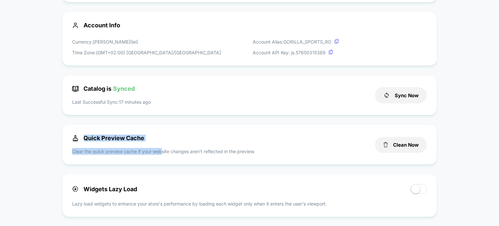
drag, startPoint x: 161, startPoint y: 139, endPoint x: 81, endPoint y: 139, distance: 79.5
click at [81, 139] on div "Quick Preview Cache Clear the quick preview cache if your website changes aren’…" at bounding box center [220, 144] width 296 height 20
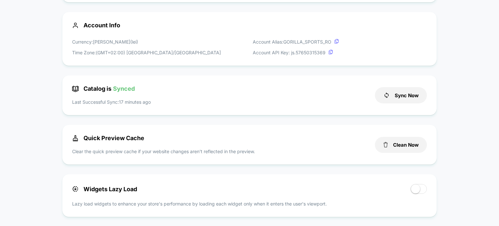
click at [187, 133] on div "Quick Preview Cache Clear the quick preview cache if your website changes aren’…" at bounding box center [249, 145] width 374 height 40
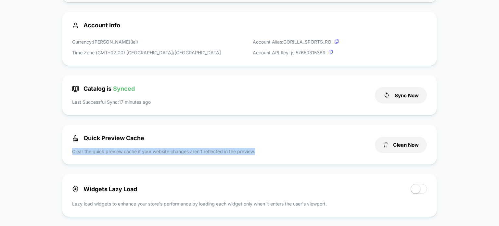
drag, startPoint x: 258, startPoint y: 151, endPoint x: 72, endPoint y: 150, distance: 185.7
click at [72, 150] on div "Quick Preview Cache Clear the quick preview cache if your website changes aren’…" at bounding box center [220, 144] width 296 height 20
click at [169, 133] on div "Quick Preview Cache Clear the quick preview cache if your website changes aren’…" at bounding box center [249, 145] width 374 height 40
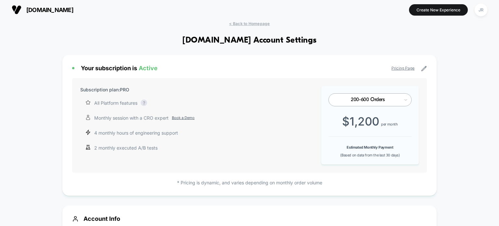
scroll to position [0, 0]
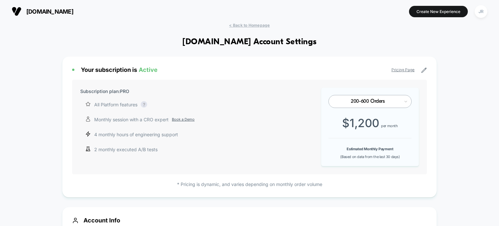
click at [47, 11] on span "gorillasports.ro" at bounding box center [49, 11] width 47 height 7
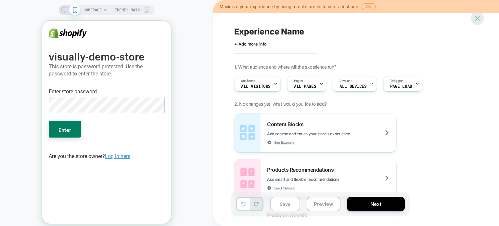
click at [476, 17] on icon at bounding box center [477, 18] width 9 height 9
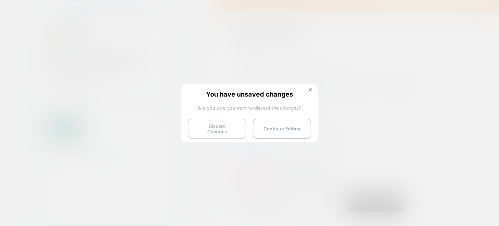
click at [217, 127] on button "Discard Changes" at bounding box center [217, 128] width 58 height 20
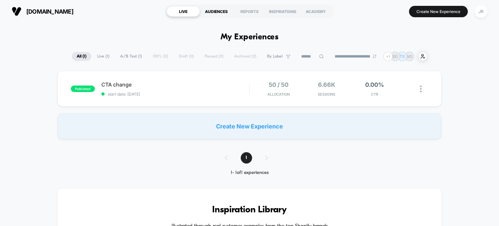
click at [215, 11] on div "AUDIENCES" at bounding box center [216, 11] width 33 height 10
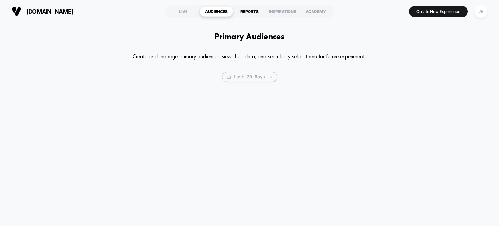
click at [246, 11] on div "REPORTS" at bounding box center [249, 11] width 33 height 10
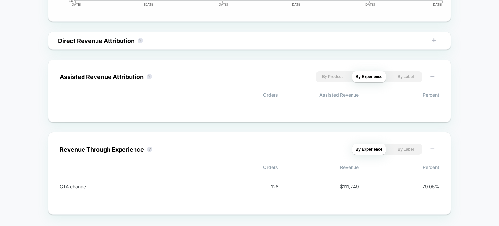
scroll to position [429, 0]
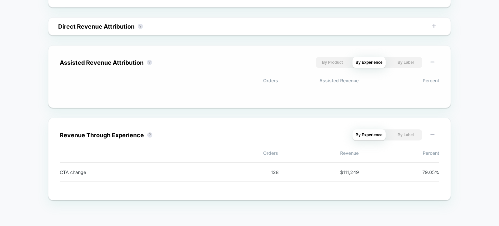
click at [333, 63] on button "By Product" at bounding box center [331, 62] width 33 height 11
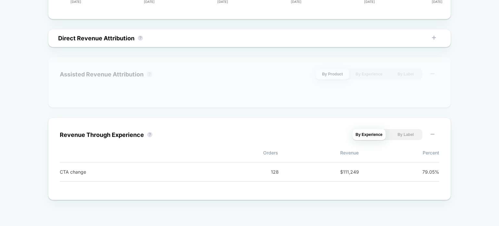
scroll to position [417, 0]
click at [409, 74] on button "By Label" at bounding box center [404, 74] width 33 height 11
click at [366, 74] on button "By Experience" at bounding box center [368, 74] width 33 height 11
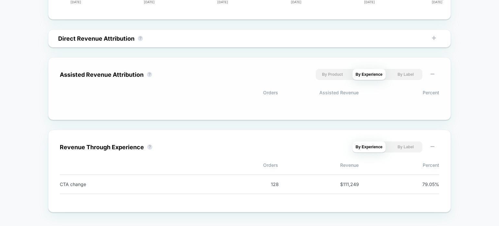
click at [336, 75] on button "By Product" at bounding box center [331, 74] width 33 height 11
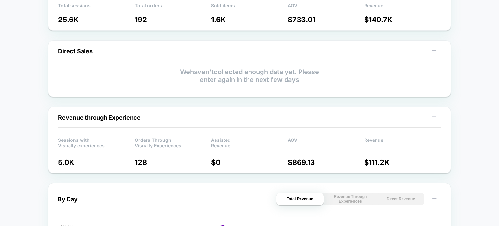
scroll to position [92, 0]
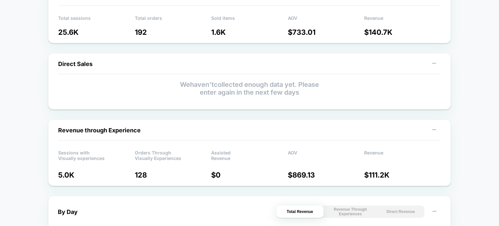
drag, startPoint x: 303, startPoint y: 92, endPoint x: 182, endPoint y: 89, distance: 120.8
click at [182, 89] on p "We haven't collected enough data yet. Please enter again in the next few days" at bounding box center [249, 88] width 382 height 16
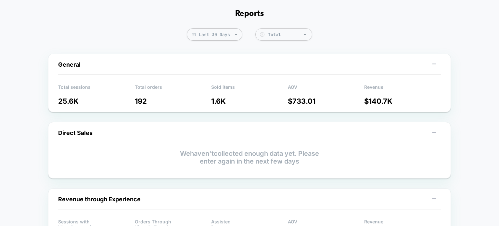
scroll to position [0, 0]
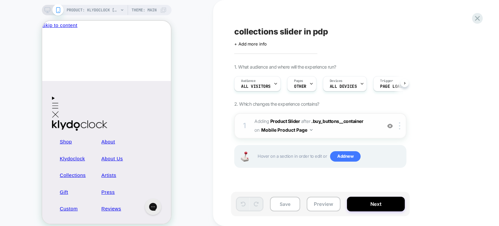
click at [0, 0] on span "#_loomi_addon_1757322654845 Adding Product Slider AFTER .buy_buttons__container…" at bounding box center [0, 0] width 0 height 0
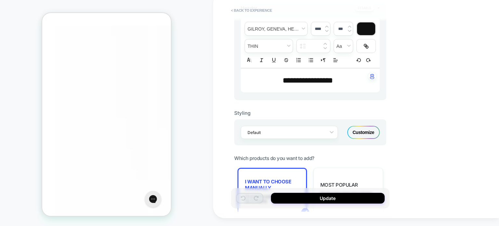
scroll to position [260, 0]
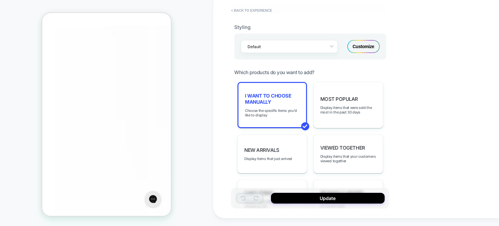
click at [0, 0] on div "Customize" at bounding box center [0, 0] width 0 height 0
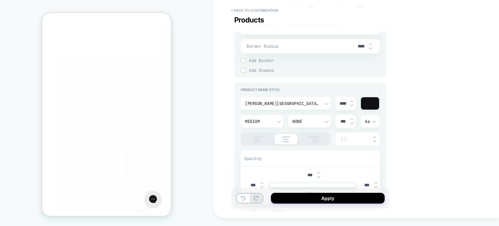
scroll to position [408, 0]
click at [0, 0] on div "None" at bounding box center [0, 0] width 0 height 0
click at [400, 101] on div at bounding box center [249, 113] width 499 height 226
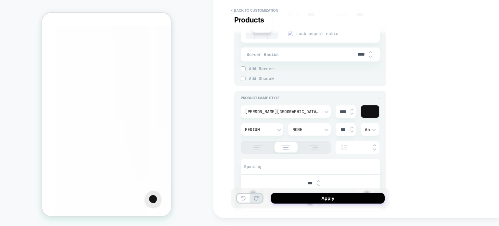
scroll to position [365, 0]
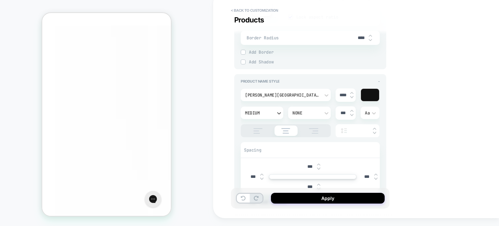
click at [0, 0] on div "Medium" at bounding box center [0, 0] width 0 height 0
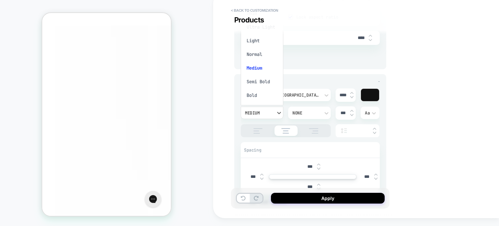
click at [0, 0] on div at bounding box center [0, 0] width 0 height 0
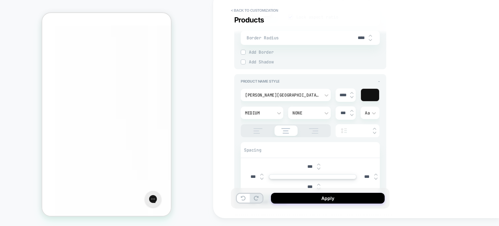
click at [379, 92] on div at bounding box center [370, 95] width 18 height 12
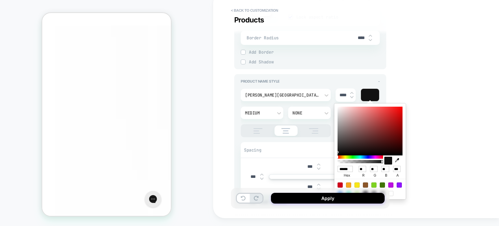
type textarea "*"
type input "******"
type input "**"
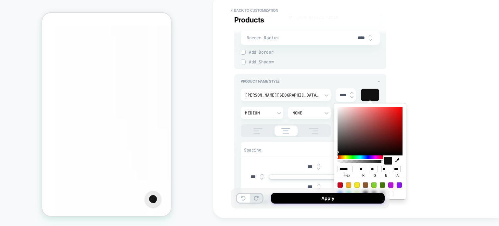
click at [340, 150] on div at bounding box center [369, 130] width 65 height 49
type textarea "*"
type input "******"
type input "**"
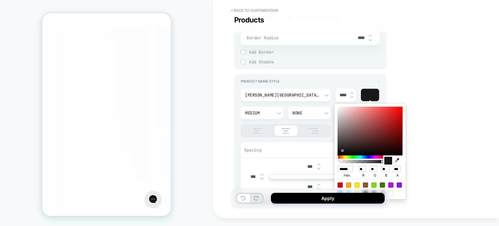
type input "**"
type textarea "*"
type input "******"
type input "***"
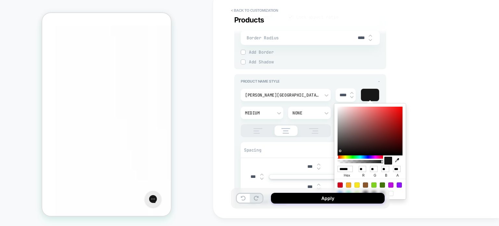
type input "***"
type textarea "*"
type input "******"
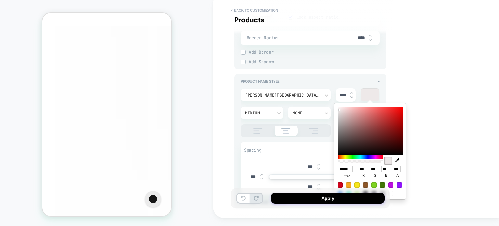
type input "***"
click at [338, 107] on div at bounding box center [369, 130] width 65 height 49
click at [397, 159] on icon "button" at bounding box center [397, 160] width 4 height 4
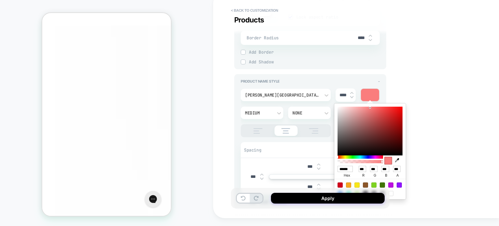
type textarea "*"
type input "******"
type input "***"
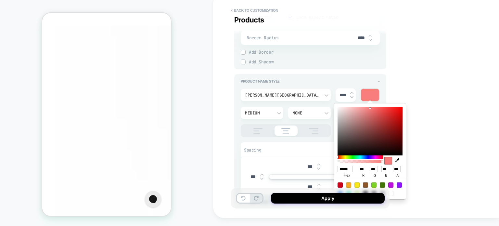
type textarea "*"
click at [439, 132] on div "**********" at bounding box center [356, 105] width 286 height 226
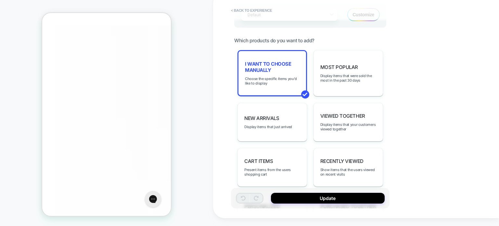
scroll to position [292, 0]
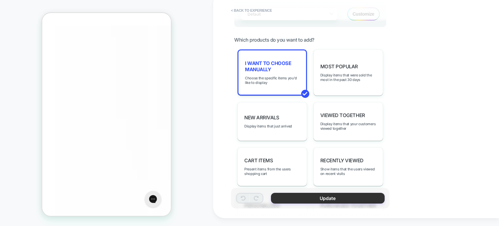
click at [0, 0] on button "Update" at bounding box center [0, 0] width 0 height 0
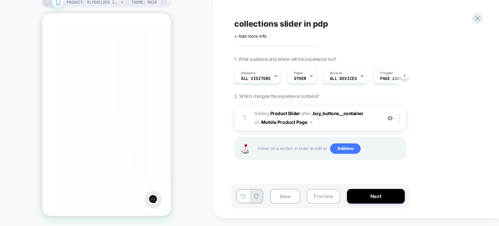
scroll to position [0, 0]
click at [321, 194] on button "Preview" at bounding box center [323, 196] width 34 height 15
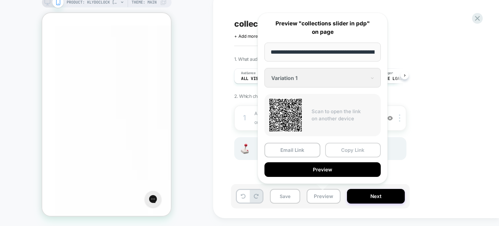
click at [0, 0] on button "Copy Link" at bounding box center [0, 0] width 0 height 0
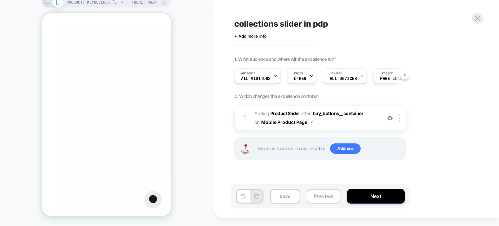
click at [320, 196] on button "Preview" at bounding box center [323, 196] width 34 height 15
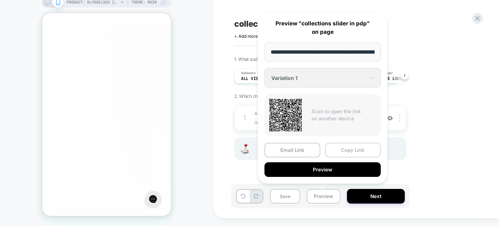
click at [347, 149] on button "Copy Link" at bounding box center [353, 149] width 56 height 15
